Goal: Information Seeking & Learning: Learn about a topic

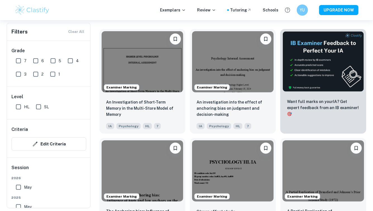
scroll to position [170, 0]
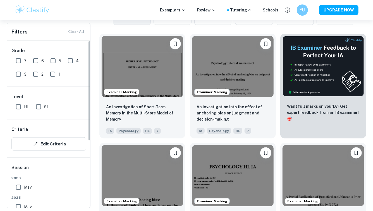
click at [18, 60] on input "7" at bounding box center [18, 60] width 11 height 11
checkbox input "true"
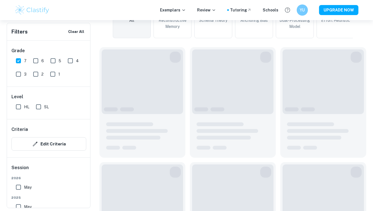
scroll to position [183, 0]
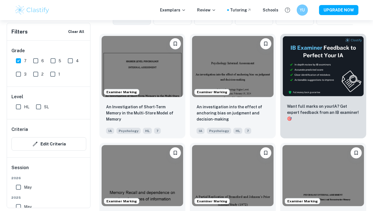
click at [20, 108] on input "HL" at bounding box center [18, 106] width 11 height 11
checkbox input "true"
click at [226, 71] on img at bounding box center [233, 65] width 82 height 61
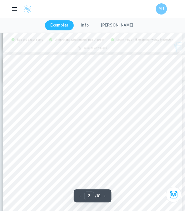
scroll to position [243, 0]
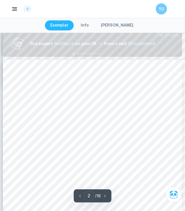
type input "1"
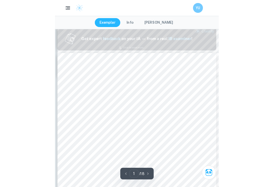
scroll to position [0, 0]
